Goal: Information Seeking & Learning: Learn about a topic

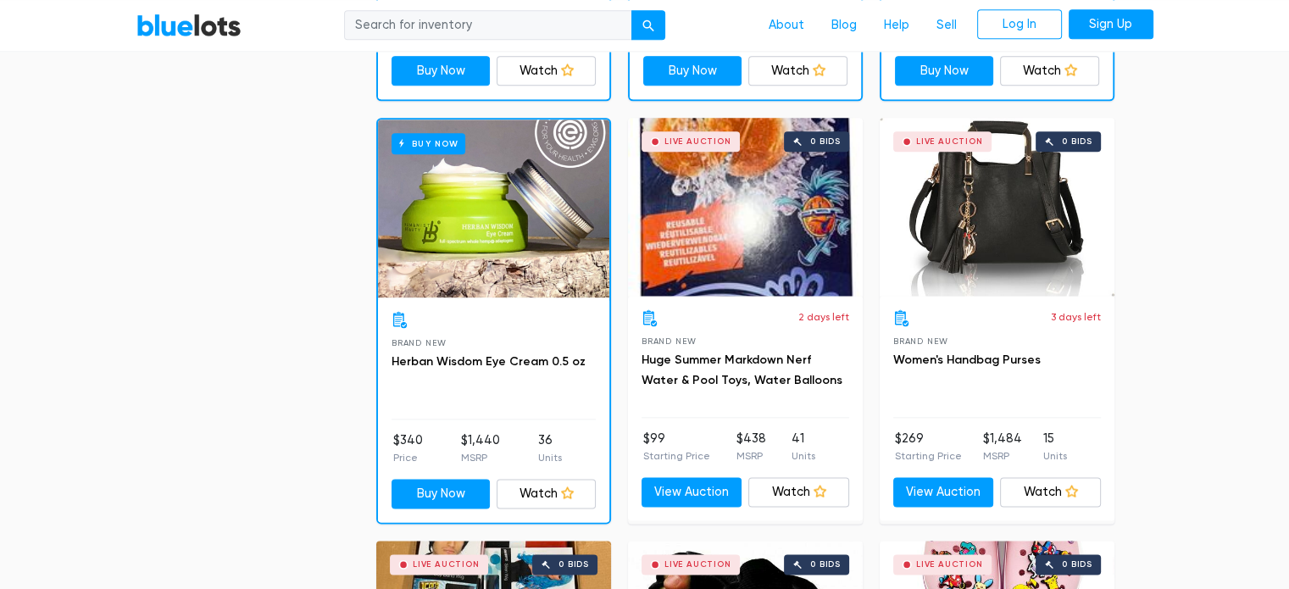
scroll to position [2170, 0]
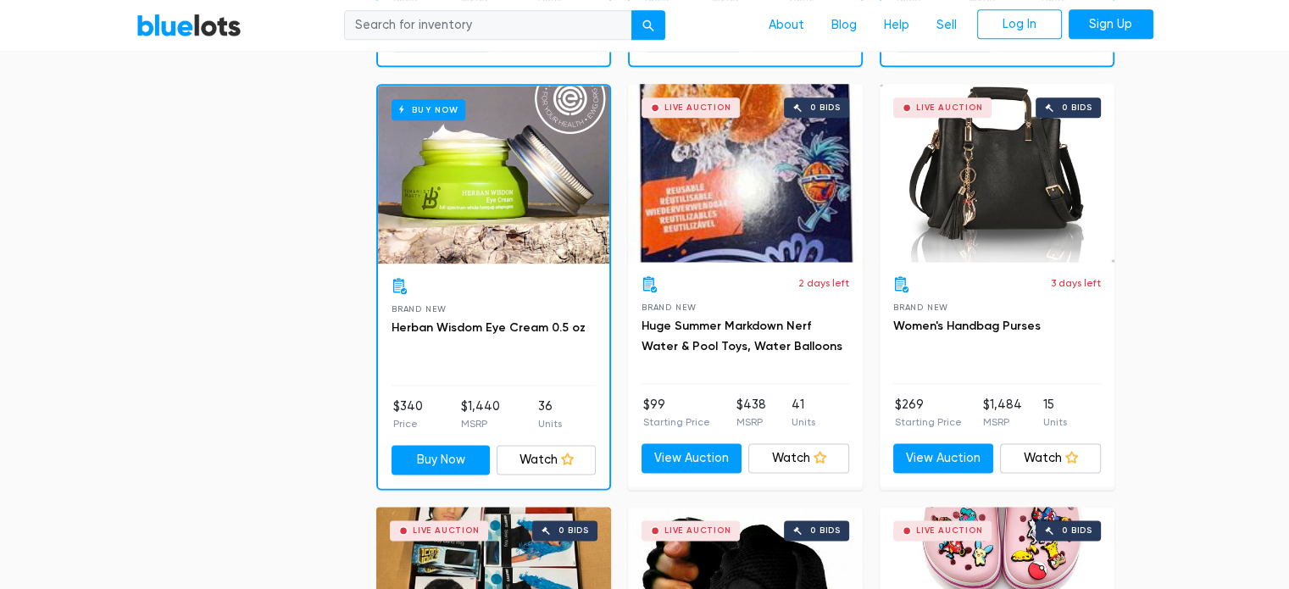
click at [710, 170] on div "Live Auction 0 bids" at bounding box center [745, 173] width 235 height 178
click at [992, 201] on div "Live Auction 0 bids" at bounding box center [997, 173] width 235 height 178
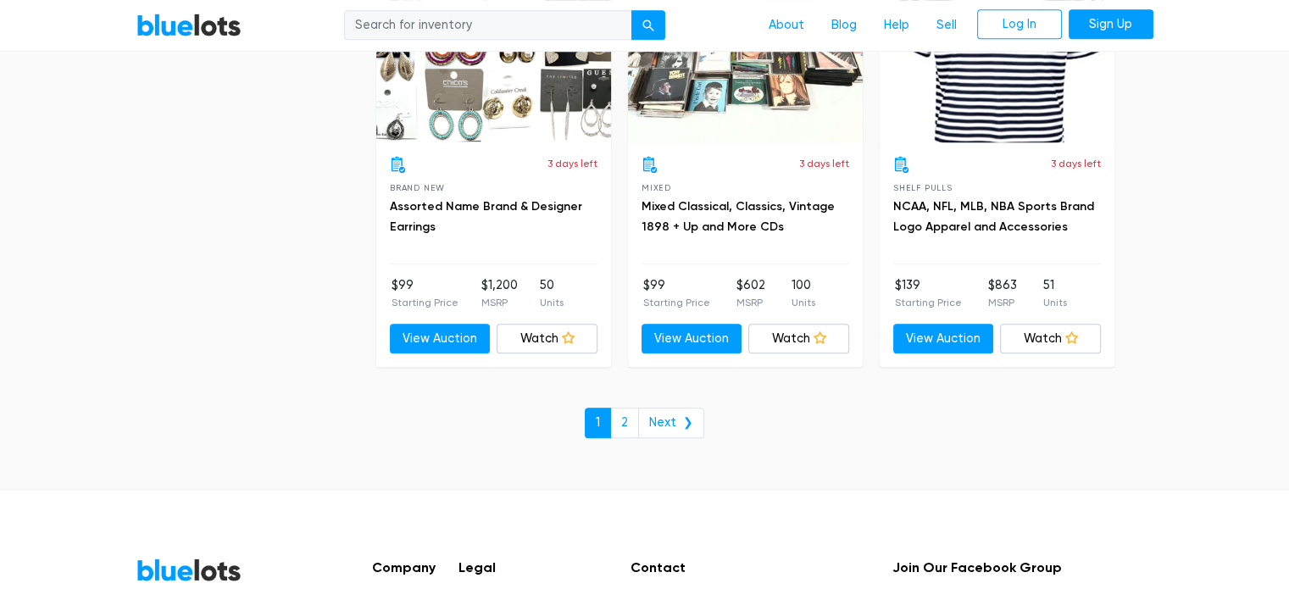
scroll to position [7458, 0]
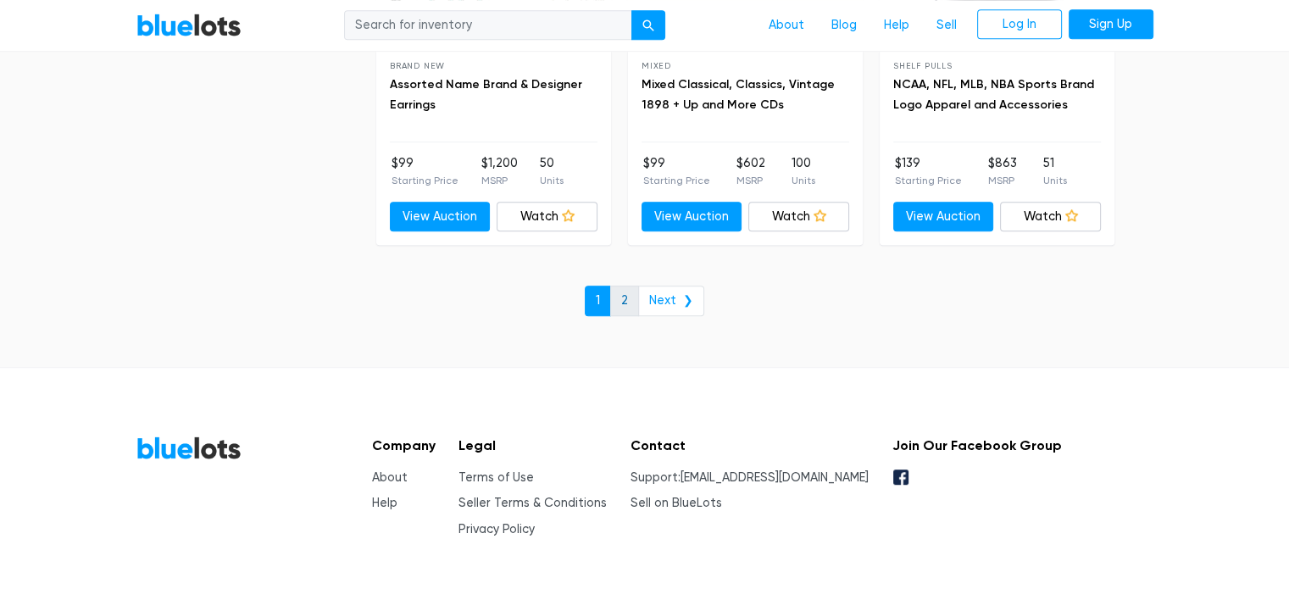
click at [624, 286] on link "2" at bounding box center [624, 301] width 29 height 31
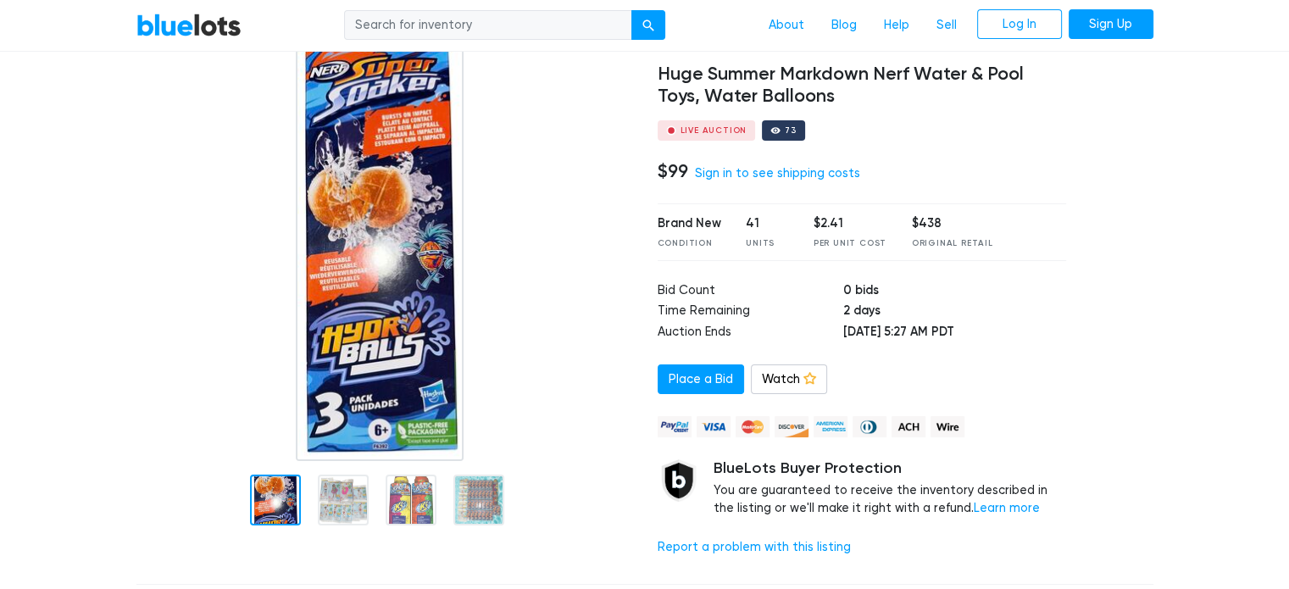
scroll to position [170, 0]
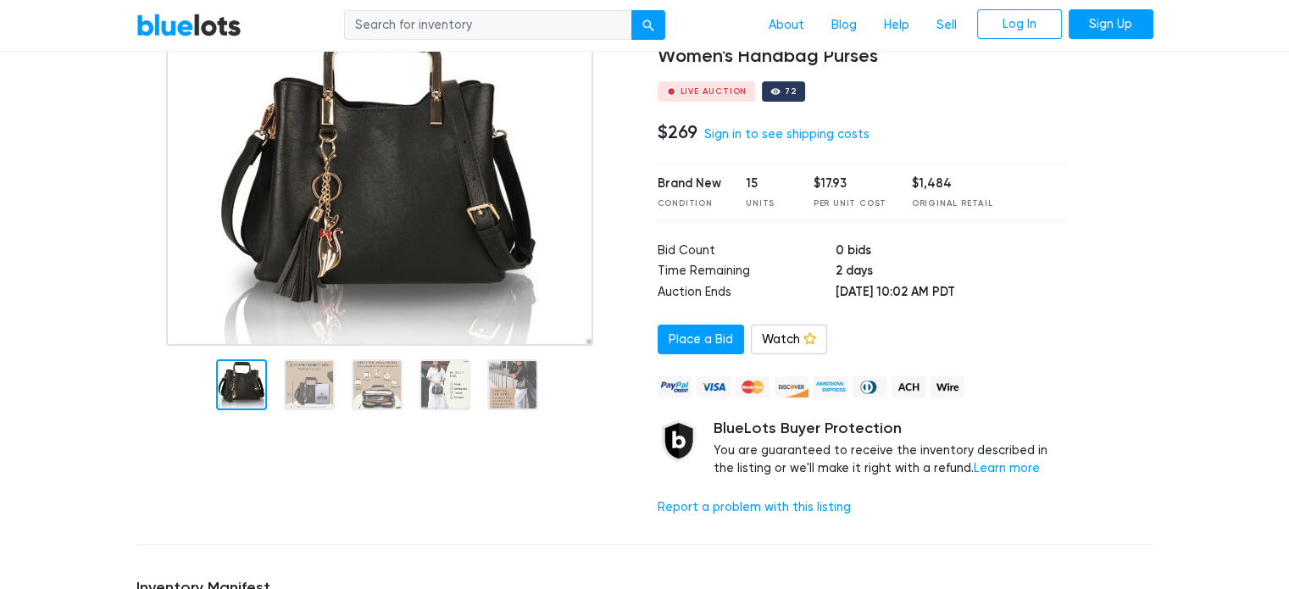
scroll to position [136, 0]
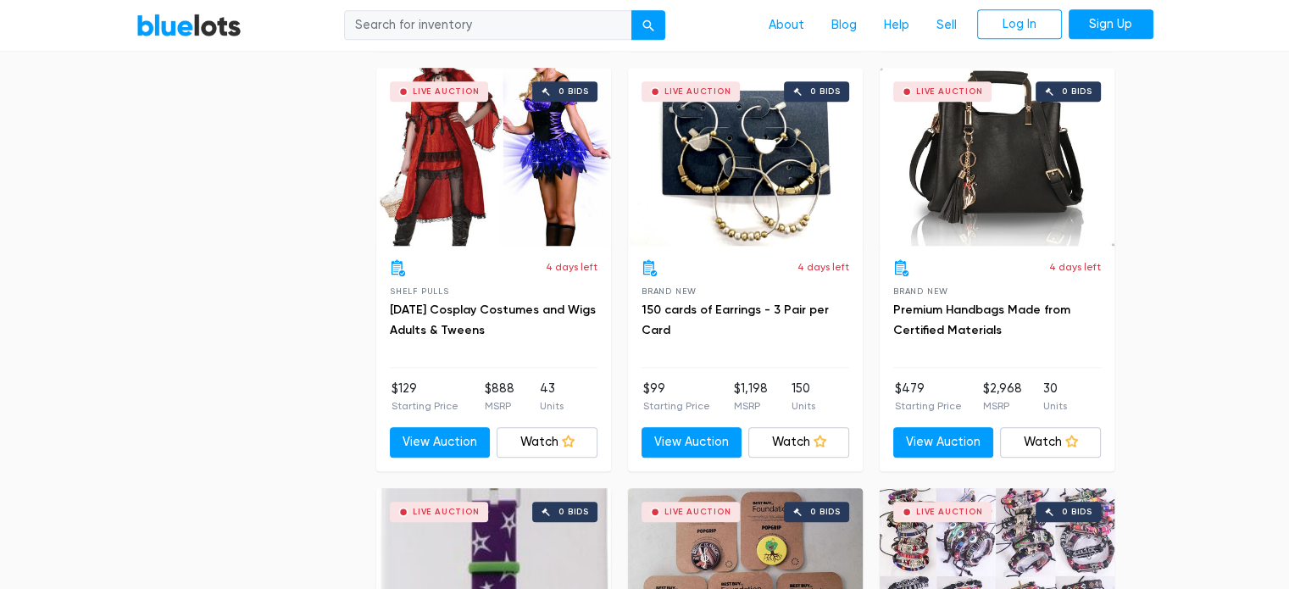
scroll to position [1797, 0]
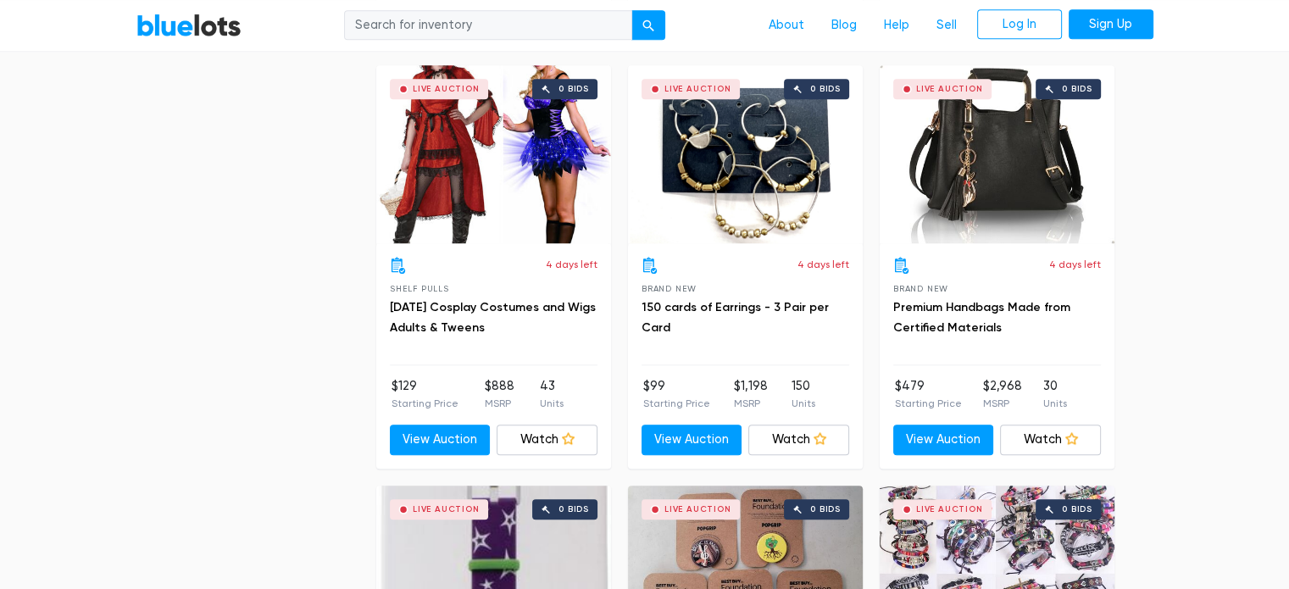
click at [459, 19] on input "search" at bounding box center [488, 25] width 288 height 31
click at [658, 27] on button "submit" at bounding box center [648, 25] width 34 height 31
click at [496, 32] on input "search" at bounding box center [488, 25] width 288 height 31
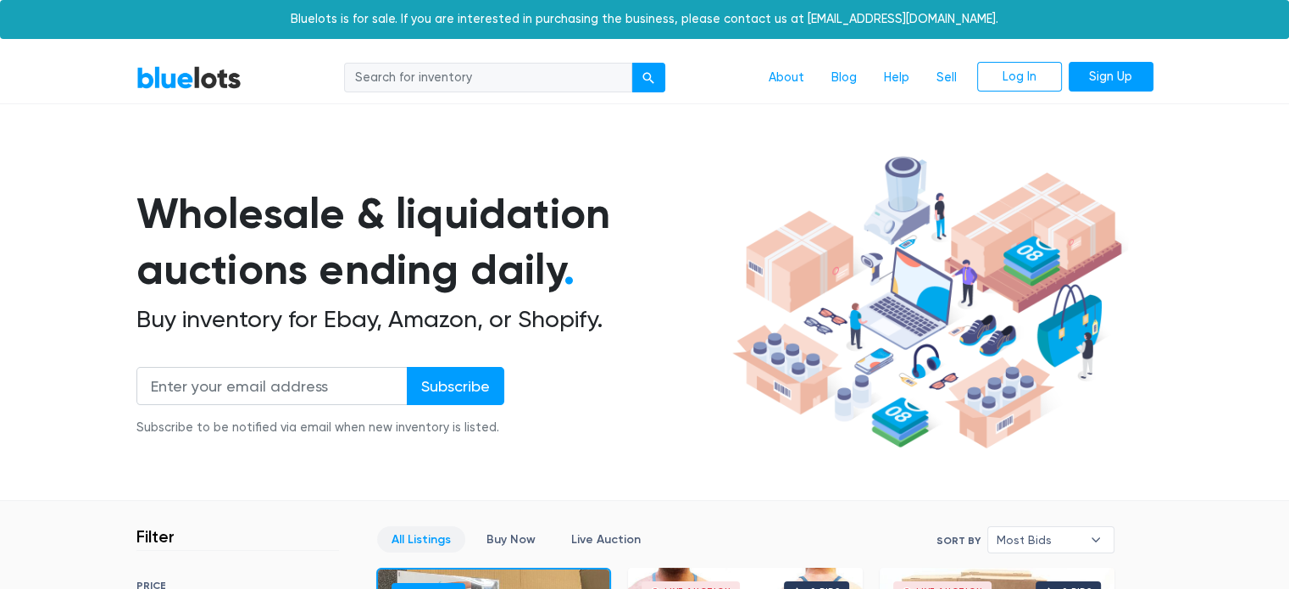
click at [444, 83] on input "search" at bounding box center [488, 78] width 288 height 31
type input "kajak"
click at [631, 63] on button "submit" at bounding box center [648, 78] width 34 height 31
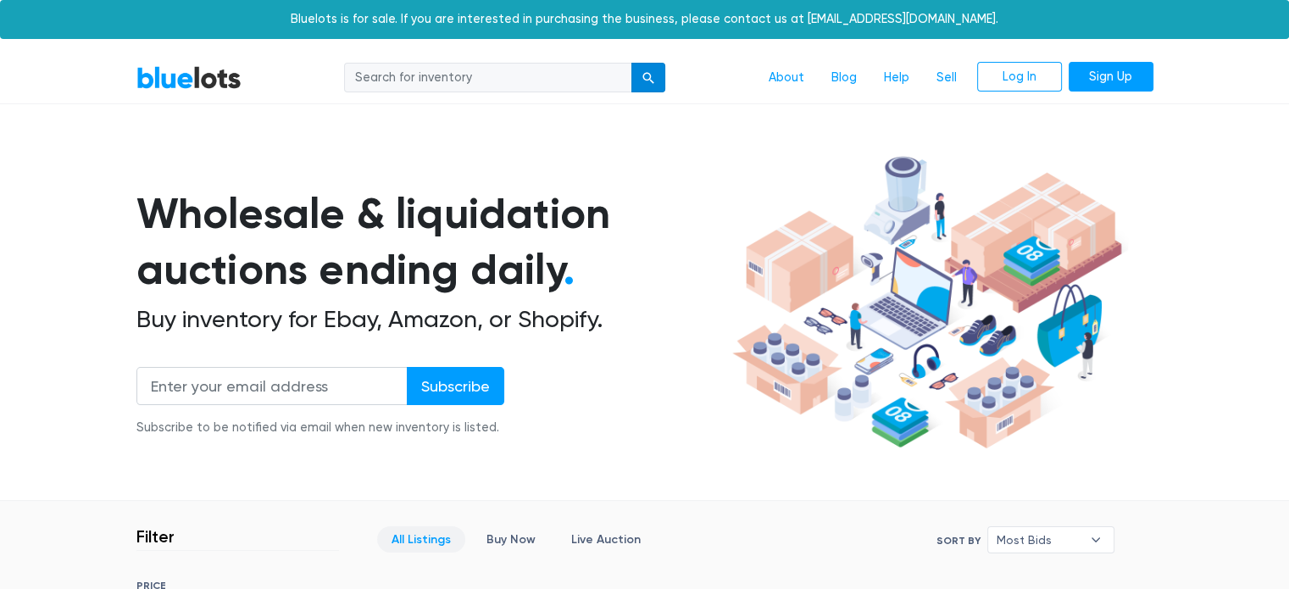
click at [641, 70] on button "submit" at bounding box center [648, 78] width 34 height 31
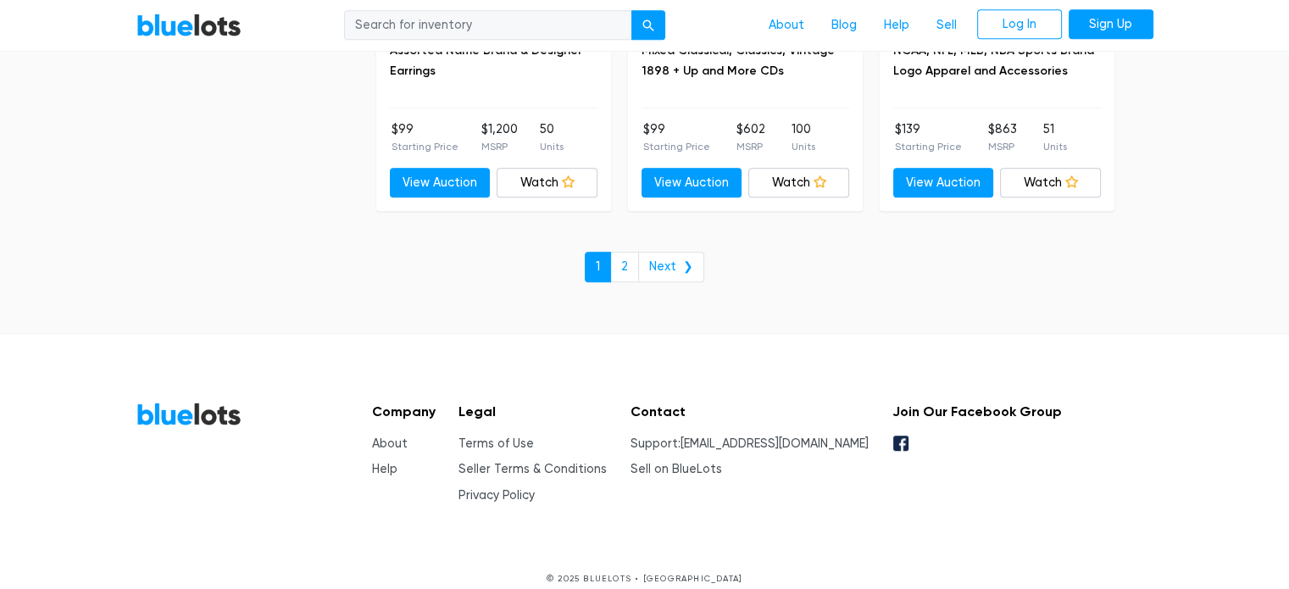
scroll to position [7499, 0]
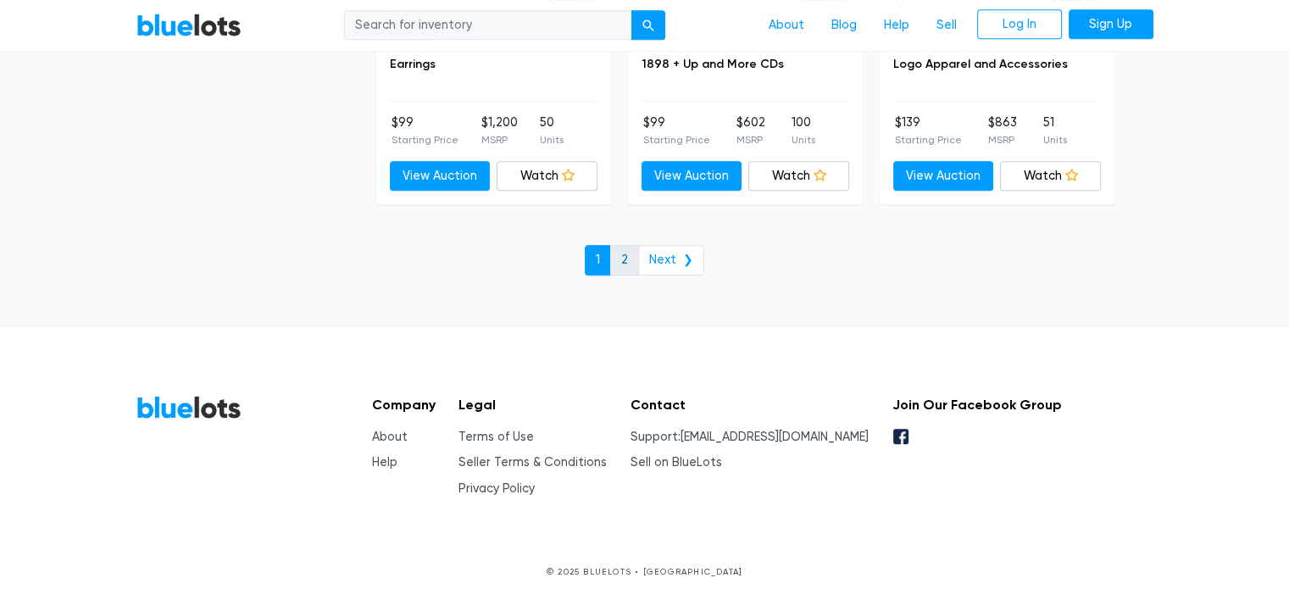
click at [630, 245] on link "2" at bounding box center [624, 260] width 29 height 31
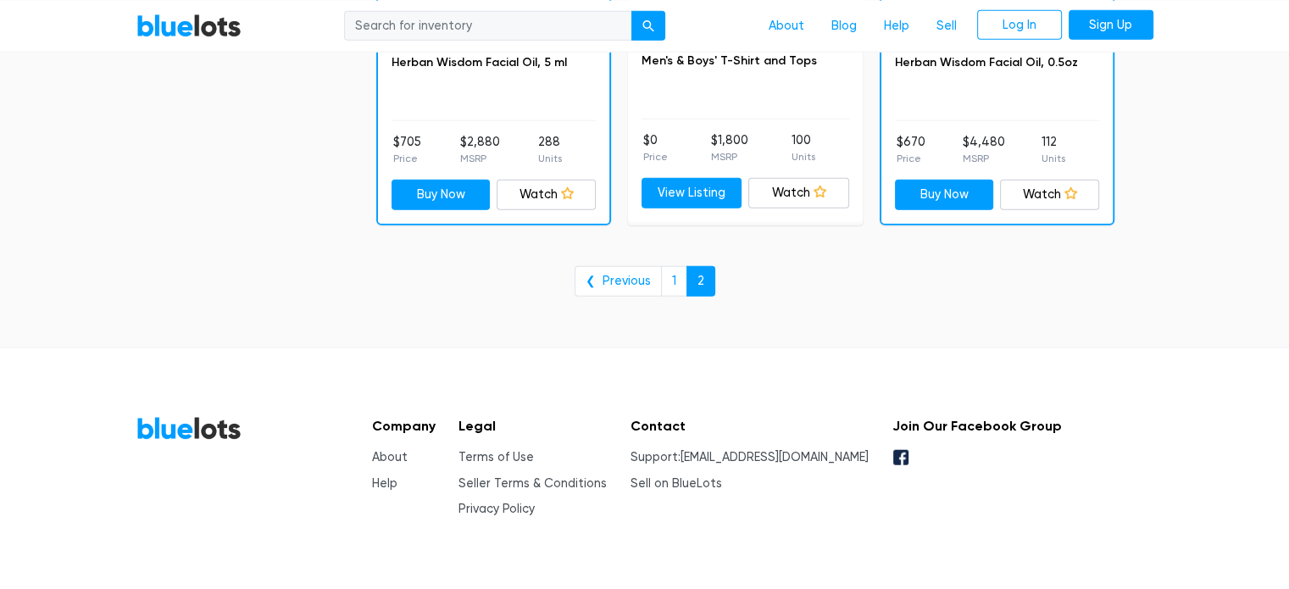
scroll to position [4167, 0]
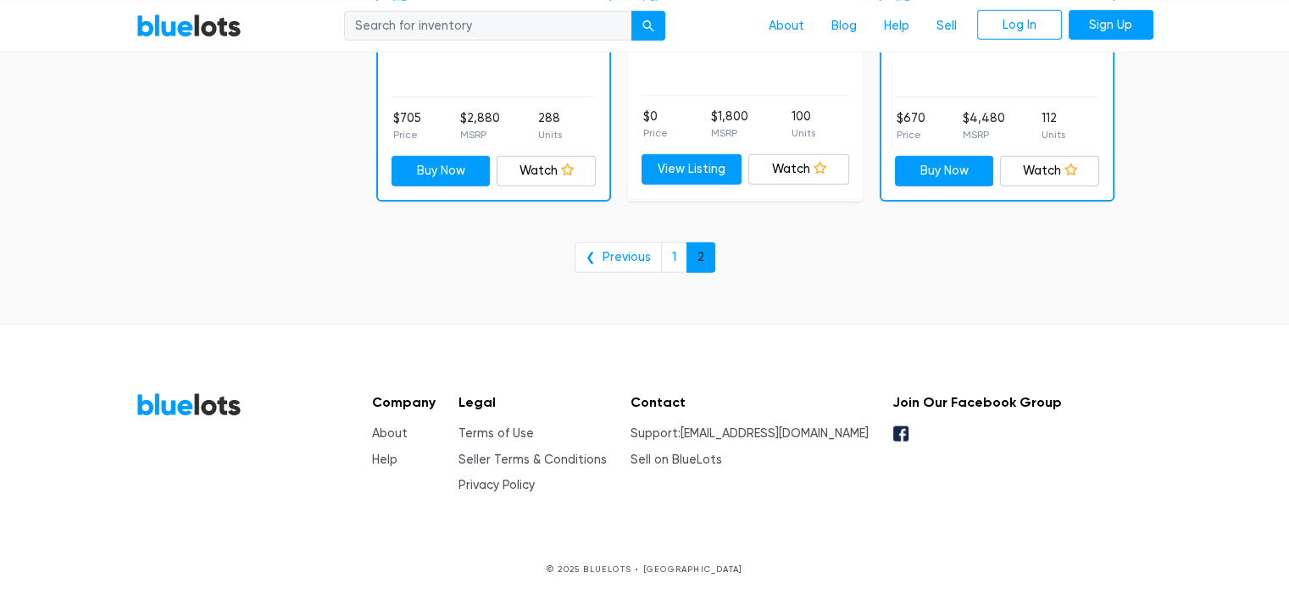
click at [702, 242] on link "2" at bounding box center [701, 257] width 29 height 31
click at [501, 426] on link "Terms of Use" at bounding box center [496, 433] width 75 height 14
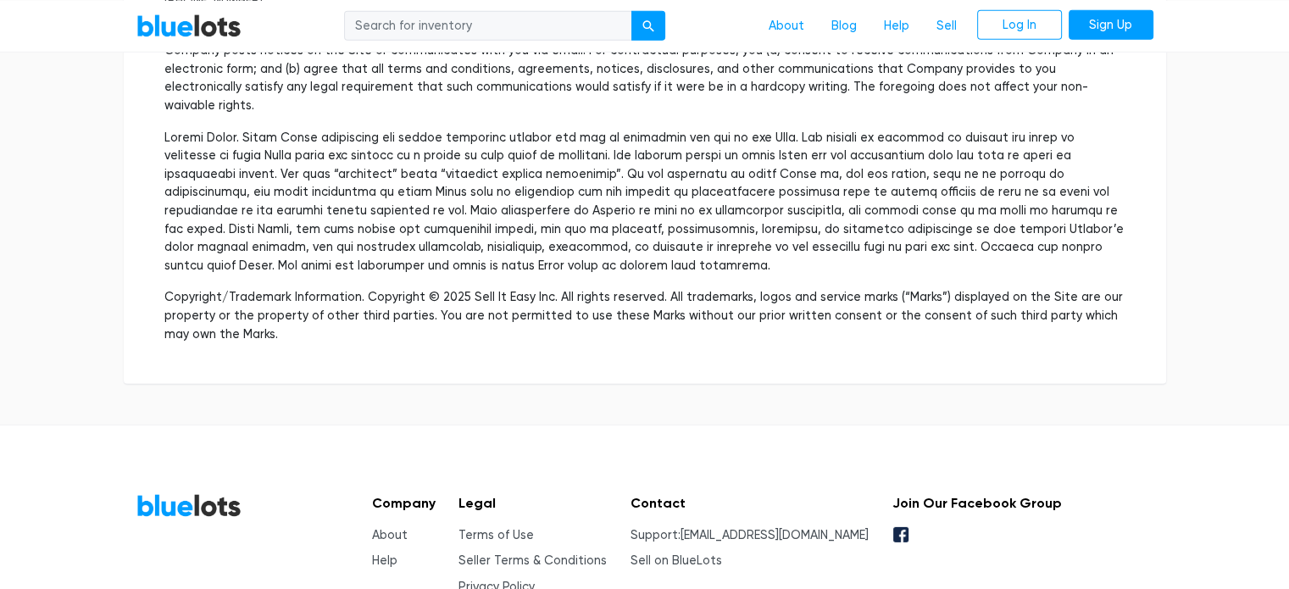
scroll to position [5193, 0]
